Goal: Task Accomplishment & Management: Use online tool/utility

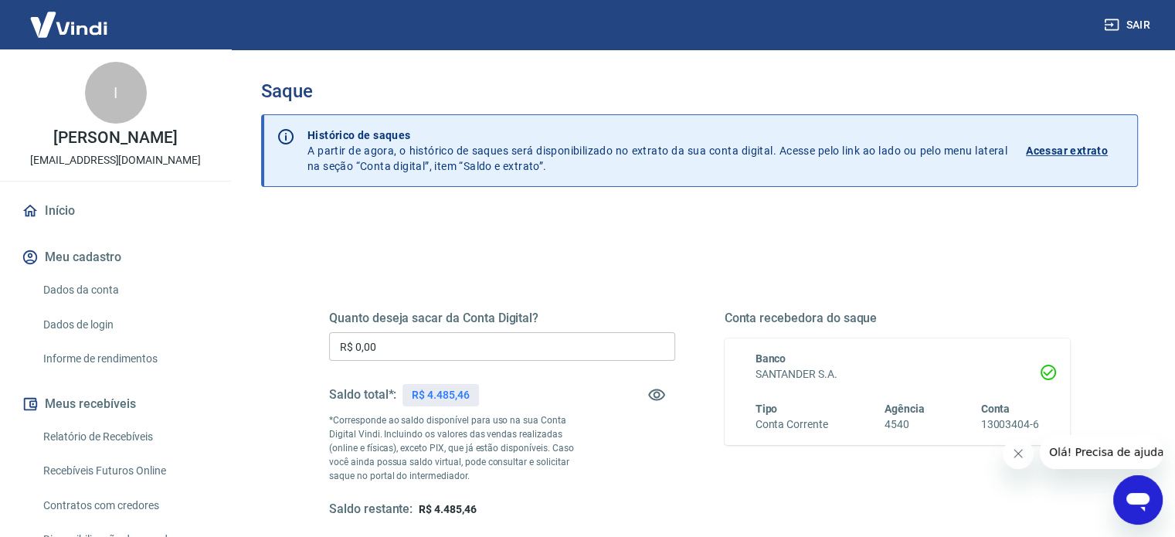
click at [436, 388] on p "R$ 4.485,46" at bounding box center [440, 395] width 57 height 16
copy p "4.485,46"
drag, startPoint x: 203, startPoint y: 336, endPoint x: 167, endPoint y: 334, distance: 36.3
click at [170, 334] on div "Sair I Isabela Del Massa Leite estudiobelize@gmail.com Início Meu cadastro Dado…" at bounding box center [587, 268] width 1175 height 537
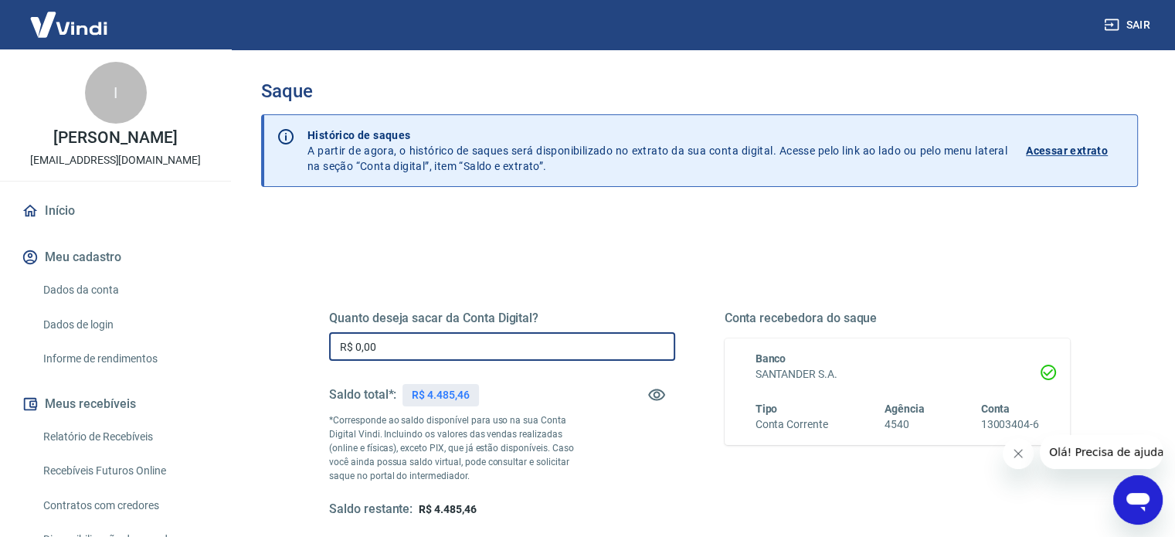
paste input "4.485,46"
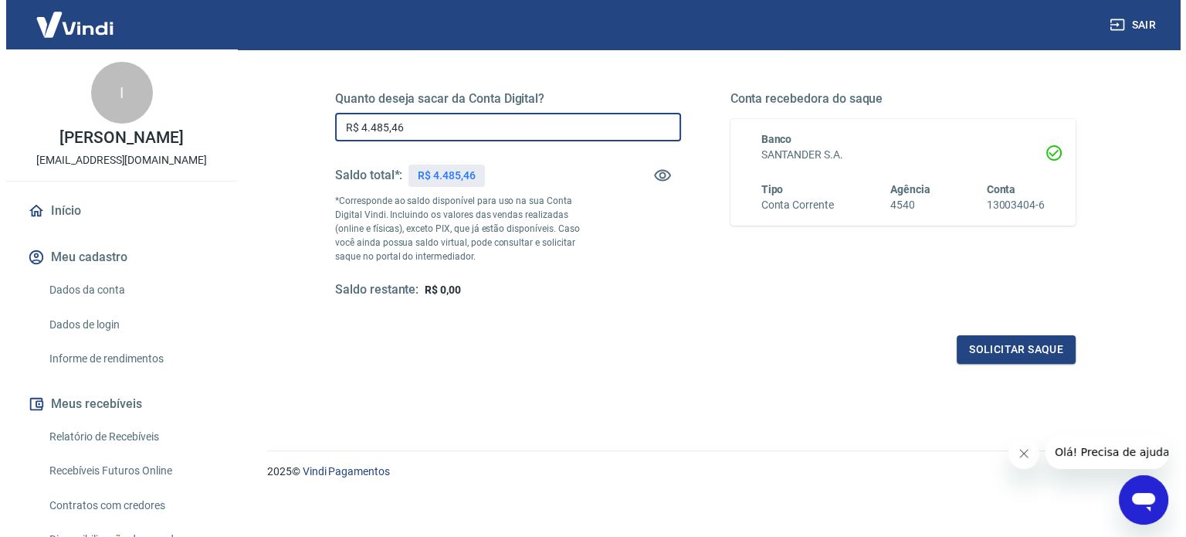
scroll to position [226, 0]
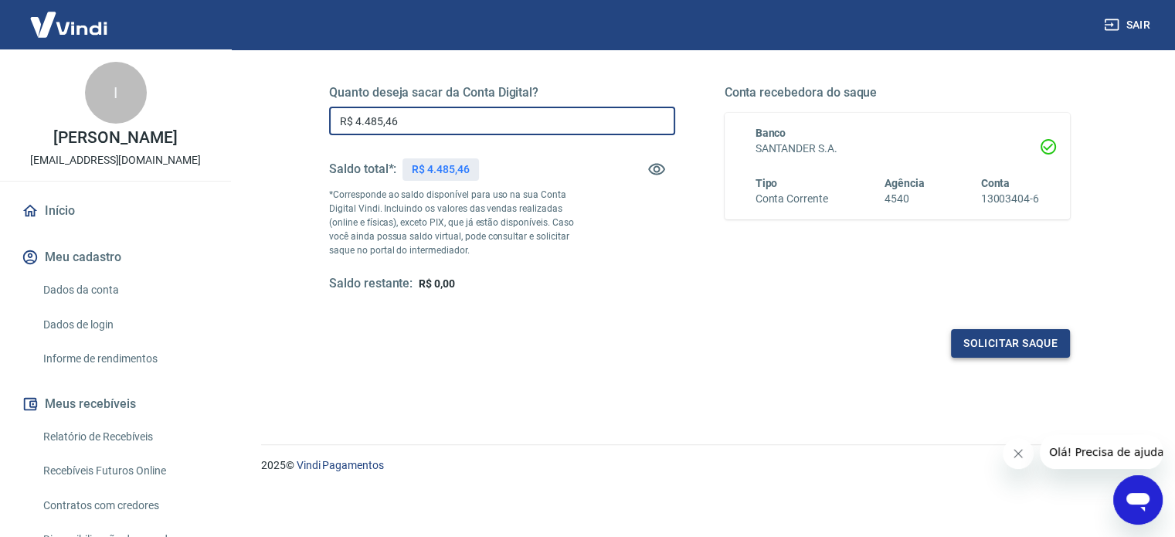
type input "R$ 4.485,46"
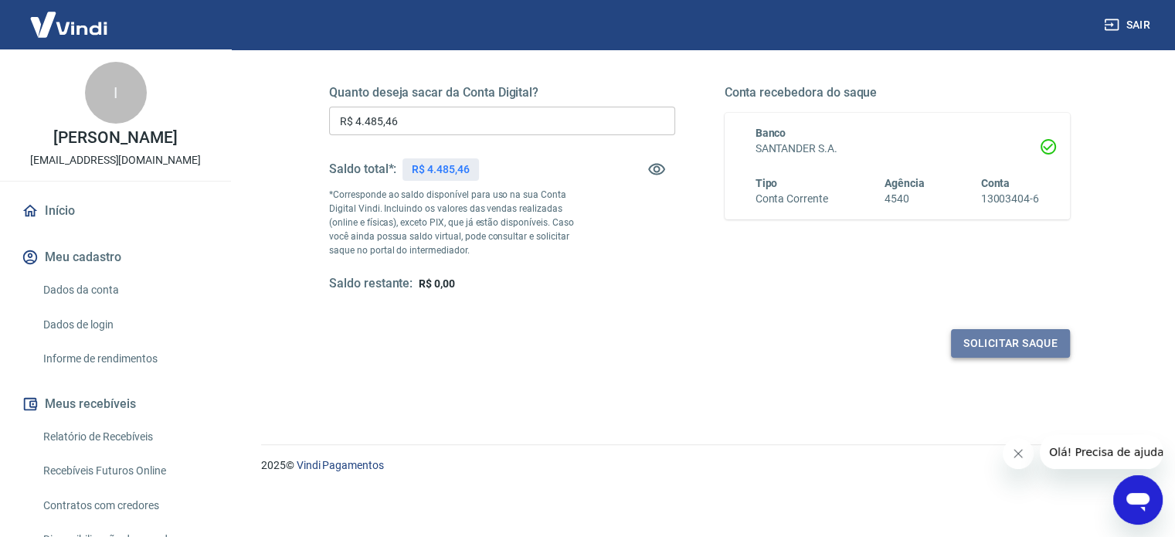
click at [1029, 334] on button "Solicitar saque" at bounding box center [1010, 343] width 119 height 29
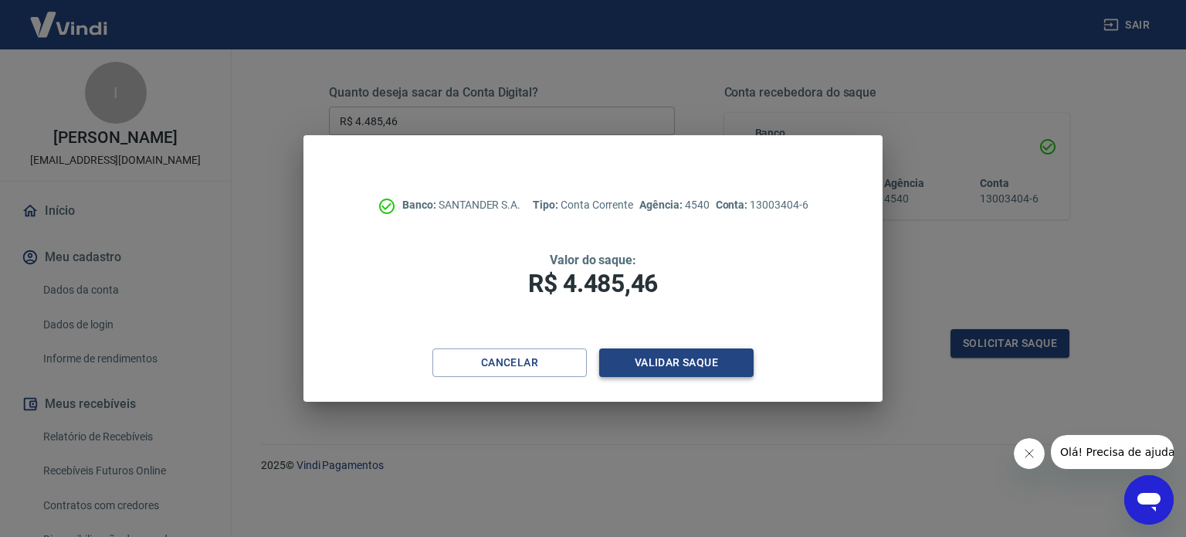
click at [698, 361] on button "Validar saque" at bounding box center [676, 362] width 154 height 29
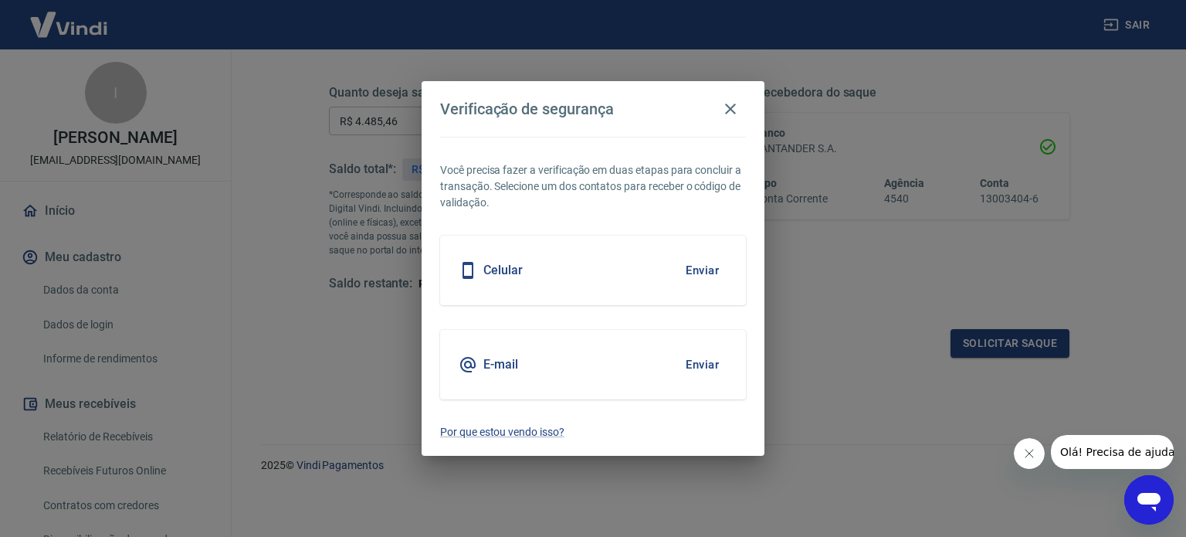
click at [696, 270] on button "Enviar" at bounding box center [702, 270] width 50 height 32
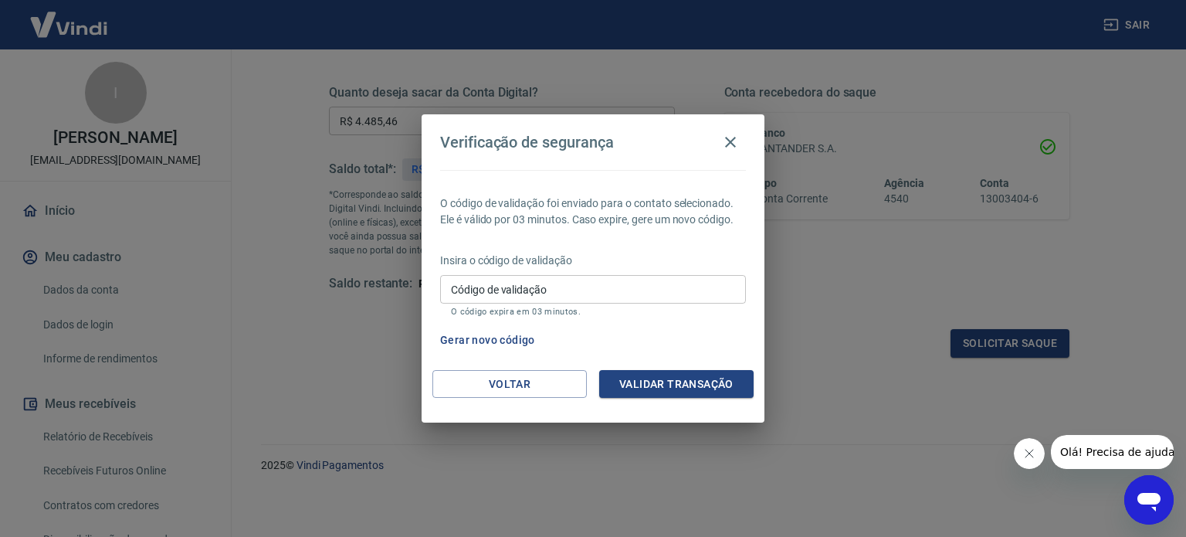
click at [466, 348] on button "Gerar novo código" at bounding box center [487, 340] width 107 height 29
click at [682, 301] on input "Código de validação" at bounding box center [593, 289] width 306 height 29
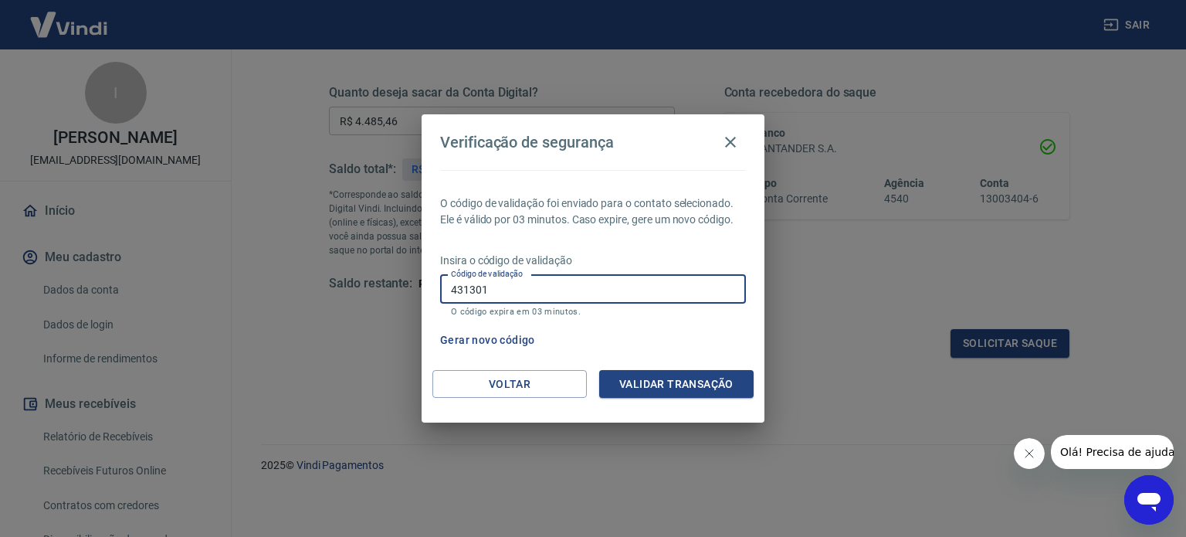
type input "431301"
click at [689, 375] on button "Validar transação" at bounding box center [676, 384] width 154 height 29
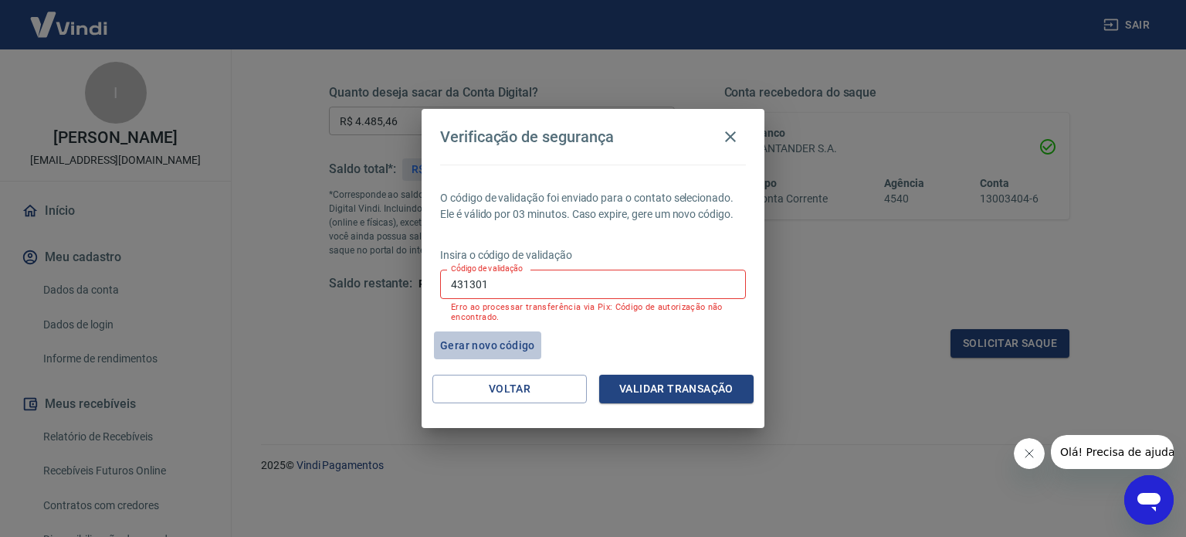
click at [504, 348] on button "Gerar novo código" at bounding box center [487, 345] width 107 height 29
